Goal: Task Accomplishment & Management: Use online tool/utility

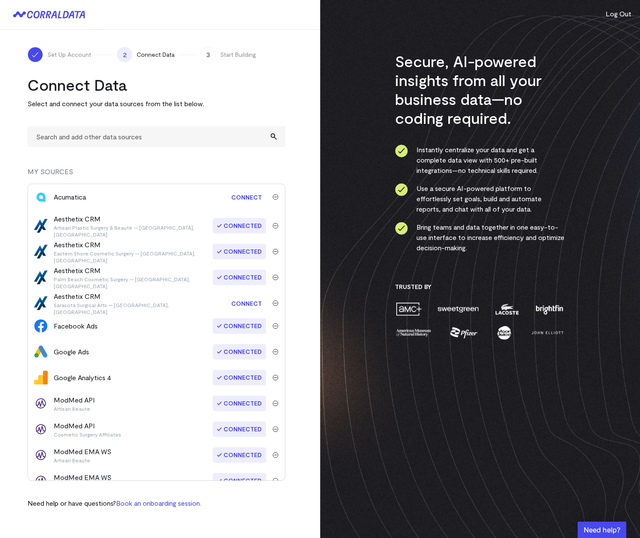
click at [247, 301] on link "Connect" at bounding box center [246, 303] width 39 height 16
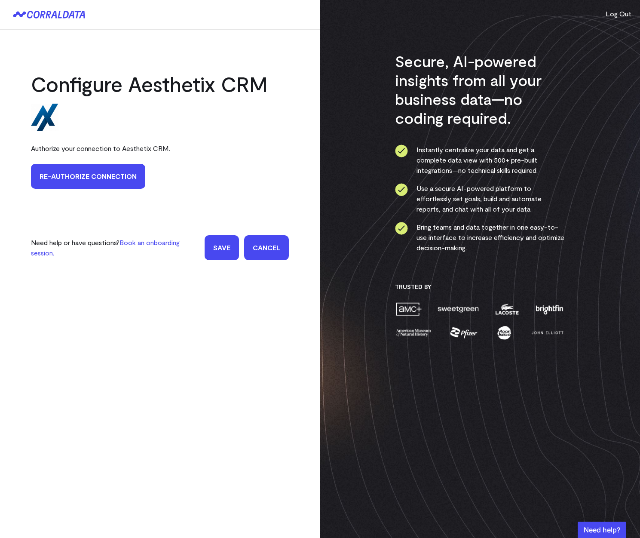
click at [105, 181] on link "Re-authorize Connection" at bounding box center [88, 176] width 114 height 25
click at [217, 251] on input "Save" at bounding box center [222, 247] width 34 height 25
